Goal: Go to known website: Go to known website

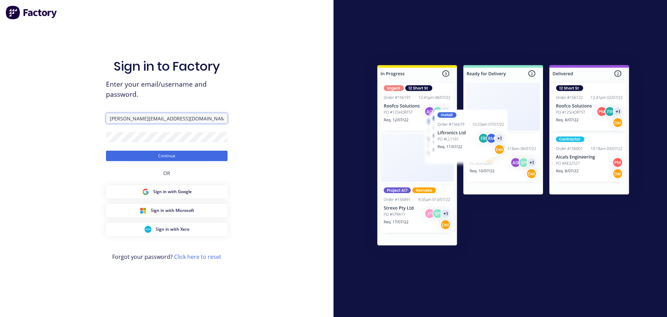
drag, startPoint x: 172, startPoint y: 121, endPoint x: 122, endPoint y: 116, distance: 50.3
click at [122, 116] on input "[PERSON_NAME][EMAIL_ADDRESS][DOMAIN_NAME]" at bounding box center [167, 118] width 122 height 10
click at [149, 152] on button "Continue" at bounding box center [167, 156] width 122 height 10
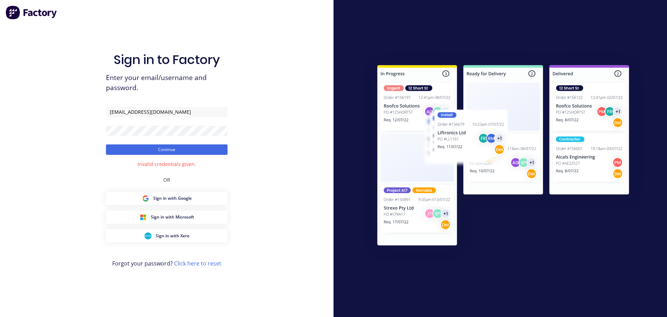
click at [291, 163] on div "Sign in to Factory Enter your email/username and password. [EMAIL_ADDRESS][DOMA…" at bounding box center [167, 158] width 334 height 317
click at [196, 111] on input "[EMAIL_ADDRESS][DOMAIN_NAME]" at bounding box center [167, 112] width 122 height 10
type input "[EMAIL_ADDRESS][DOMAIN_NAME]"
click at [160, 151] on button "Continue" at bounding box center [167, 149] width 122 height 10
click at [106, 144] on button "Continue" at bounding box center [167, 149] width 122 height 10
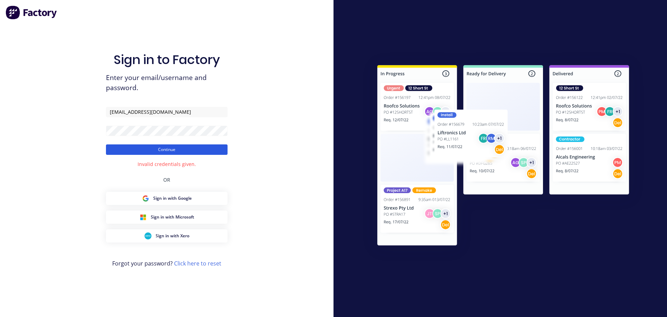
click at [160, 146] on button "Continue" at bounding box center [167, 149] width 122 height 10
click at [252, 138] on div "Sign in to Factory Enter your email/username and password. [EMAIL_ADDRESS][DOMA…" at bounding box center [167, 158] width 334 height 317
click at [169, 151] on button "Continue" at bounding box center [167, 149] width 122 height 10
